Goal: Task Accomplishment & Management: Complete application form

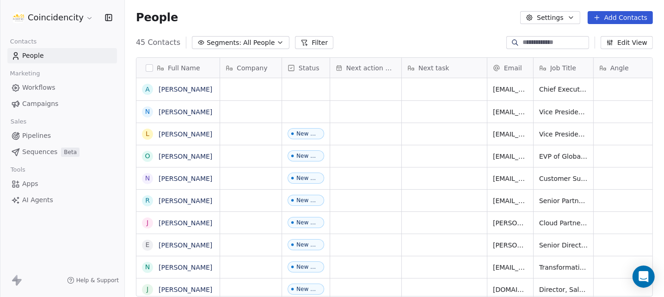
click at [543, 41] on input at bounding box center [555, 42] width 65 height 9
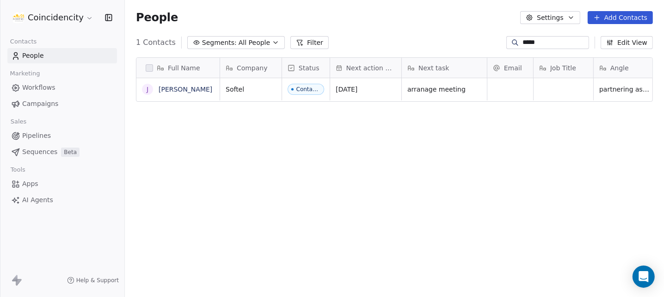
scroll to position [254, 532]
type input "****"
click at [468, 73] on div "Next task" at bounding box center [444, 68] width 85 height 20
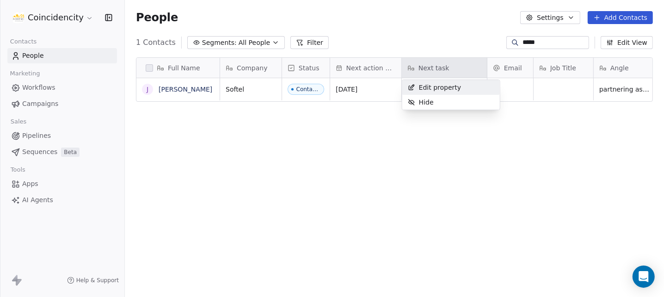
click at [527, 88] on html "Coincidencity Contacts People Marketing Workflows Campaigns Sales Pipelines Seq…" at bounding box center [332, 148] width 664 height 297
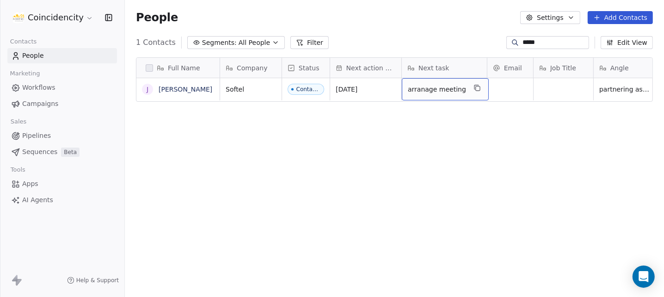
click at [441, 93] on span "arranage meeting" at bounding box center [437, 89] width 58 height 9
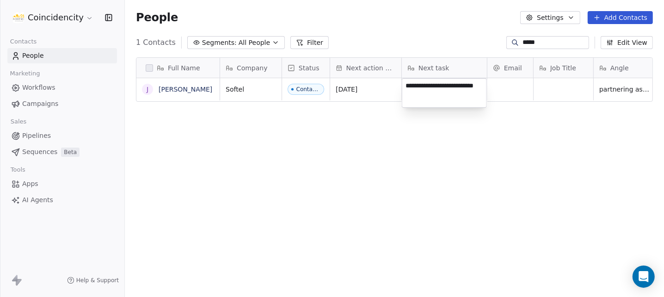
type textarea "**********"
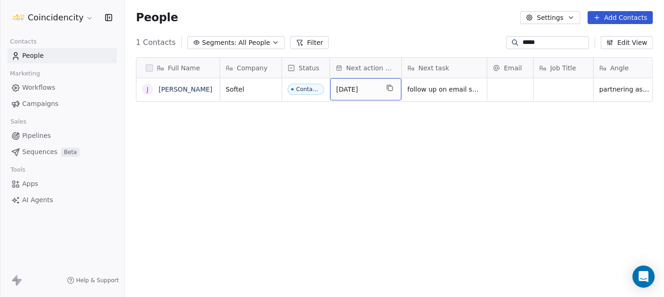
click at [351, 88] on span "[DATE]" at bounding box center [357, 89] width 43 height 9
click at [354, 88] on span "[DATE]" at bounding box center [357, 89] width 43 height 9
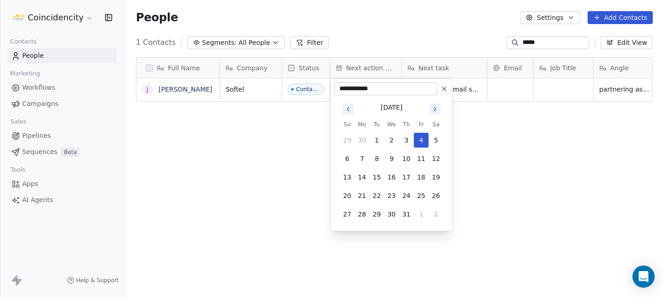
click at [438, 107] on icon "Go to next month" at bounding box center [434, 108] width 7 height 7
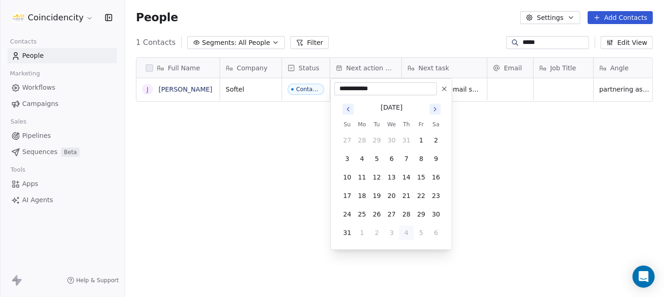
click at [438, 107] on icon "Go to next month" at bounding box center [434, 108] width 7 height 7
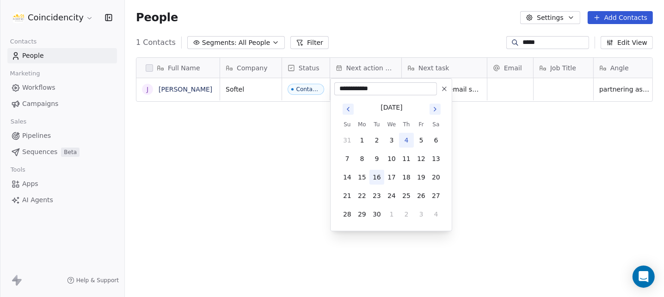
click at [374, 174] on button "16" at bounding box center [376, 177] width 15 height 15
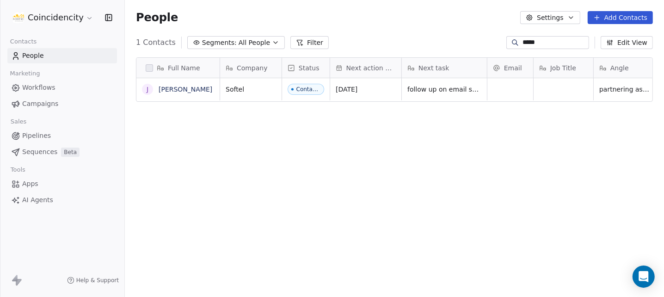
click at [511, 205] on div "Full Name J [PERSON_NAME] Company Status Next action date Next task Email Job T…" at bounding box center [394, 180] width 539 height 261
drag, startPoint x: 563, startPoint y: 43, endPoint x: 505, endPoint y: 43, distance: 57.8
click at [506, 43] on div "****" at bounding box center [547, 42] width 83 height 13
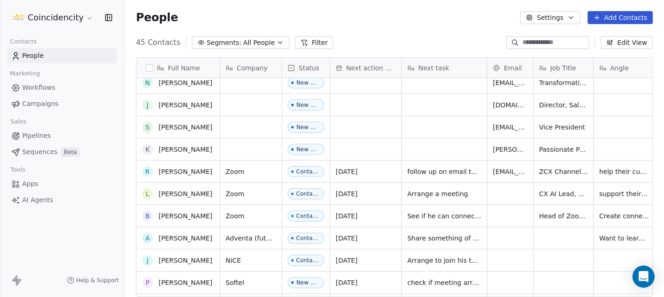
scroll to position [185, 0]
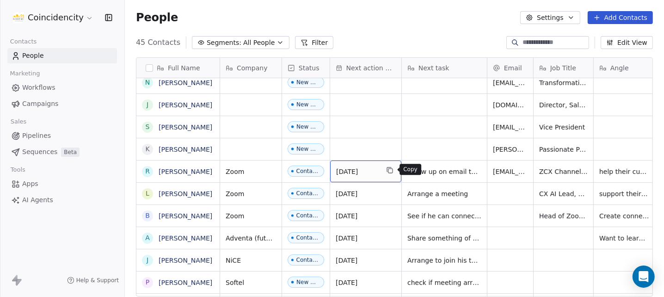
click at [385, 169] on button "grid" at bounding box center [389, 170] width 11 height 11
click at [362, 171] on span "[DATE]" at bounding box center [357, 171] width 43 height 9
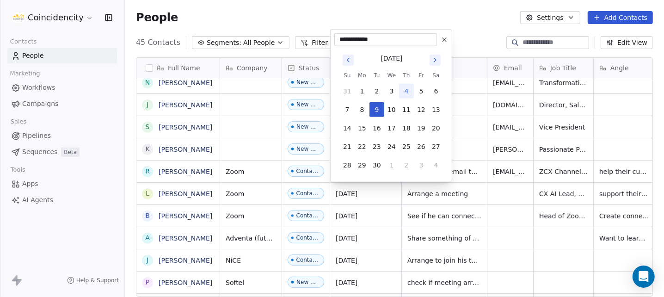
click at [465, 170] on html "Coincidencity Contacts People Marketing Workflows Campaigns Sales Pipelines Seq…" at bounding box center [332, 148] width 664 height 297
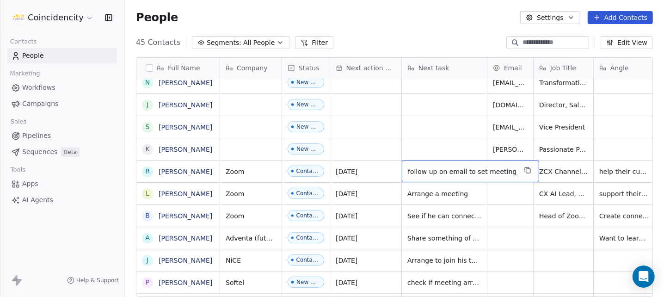
click at [465, 170] on span "follow up on email to set meeting" at bounding box center [462, 171] width 109 height 9
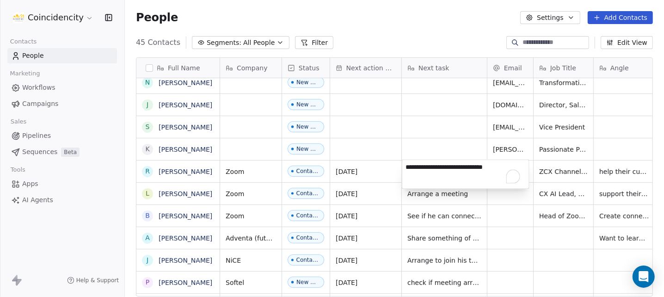
click at [465, 170] on textarea "**********" at bounding box center [465, 174] width 127 height 29
type textarea "**********"
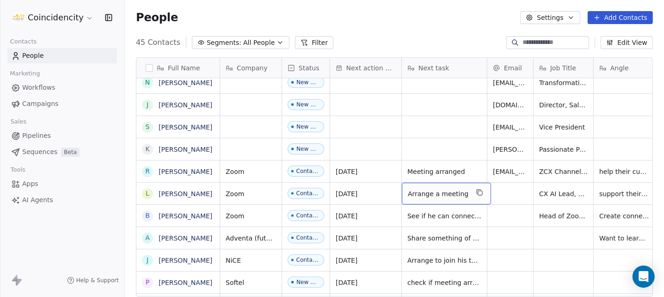
click at [427, 195] on span "Arrange a meeting" at bounding box center [438, 193] width 61 height 9
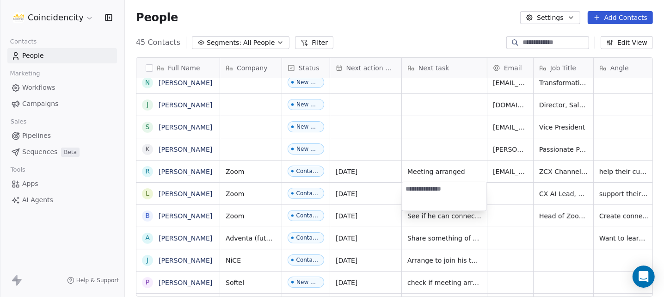
click at [357, 195] on html "Coincidencity Contacts People Marketing Workflows Campaigns Sales Pipelines Seq…" at bounding box center [332, 148] width 664 height 297
click at [357, 195] on span "[DATE]" at bounding box center [357, 193] width 43 height 9
click at [357, 191] on span "[DATE]" at bounding box center [357, 193] width 43 height 9
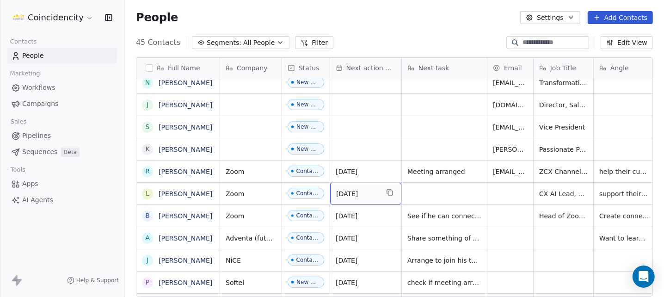
click at [357, 191] on span "[DATE]" at bounding box center [357, 193] width 43 height 9
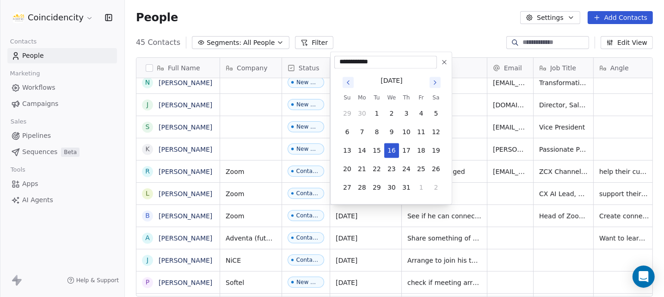
click at [443, 56] on div "**********" at bounding box center [391, 61] width 114 height 13
click at [443, 59] on icon at bounding box center [444, 61] width 7 height 7
type input "**********"
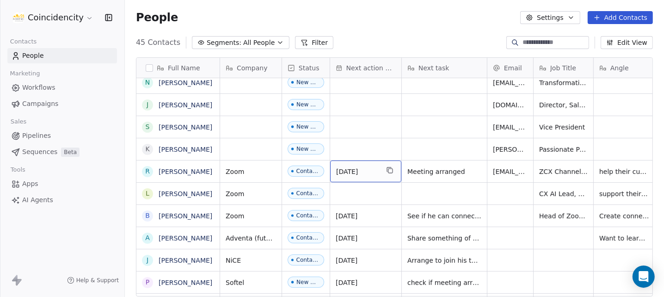
click at [364, 174] on span "[DATE]" at bounding box center [357, 171] width 43 height 9
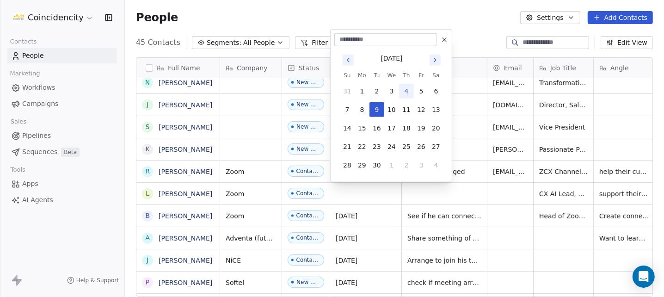
click at [446, 40] on icon at bounding box center [444, 39] width 7 height 7
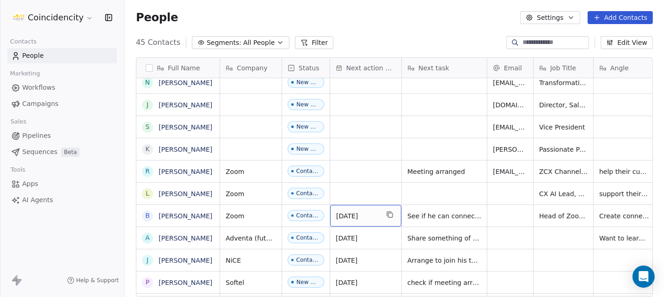
click at [365, 215] on span "[DATE]" at bounding box center [357, 215] width 43 height 9
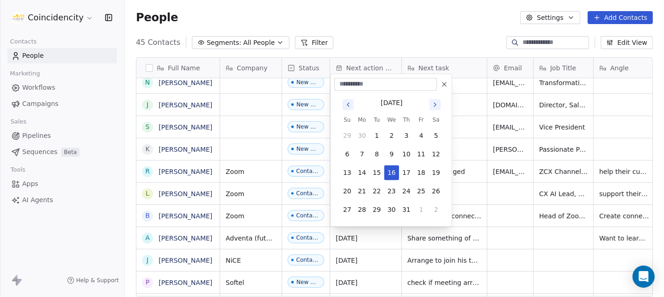
click at [442, 82] on icon at bounding box center [444, 83] width 7 height 7
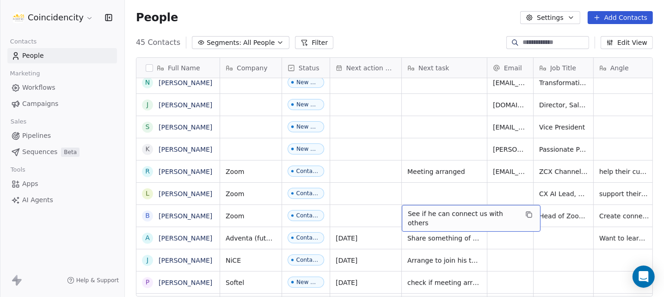
click at [440, 209] on div "See if he can connect us with others" at bounding box center [471, 218] width 139 height 27
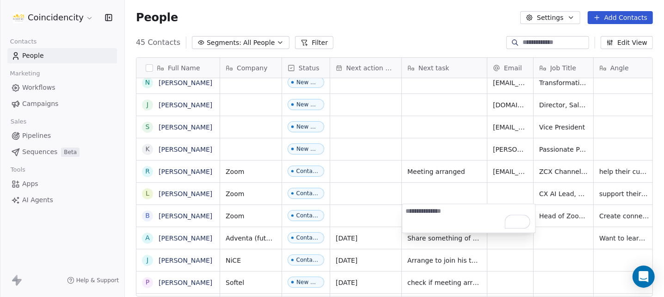
click at [440, 179] on html "Coincidencity Contacts People Marketing Workflows Campaigns Sales Pipelines Seq…" at bounding box center [332, 148] width 664 height 297
click at [438, 195] on html "Coincidencity Contacts People Marketing Workflows Campaigns Sales Pipelines Seq…" at bounding box center [332, 148] width 664 height 297
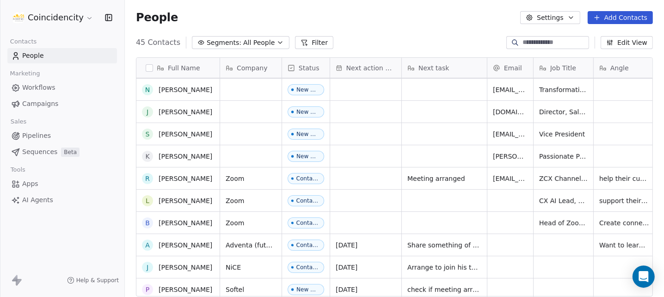
scroll to position [316, 0]
